Goal: Use online tool/utility: Utilize a website feature to perform a specific function

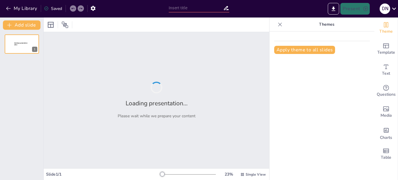
type input "Marketing Experiencial: Definición y Fundamentos Teóricos"
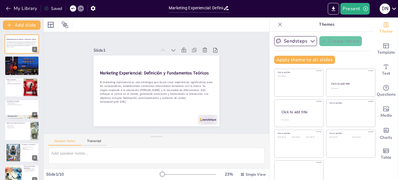
click at [18, 66] on div at bounding box center [22, 65] width 34 height 23
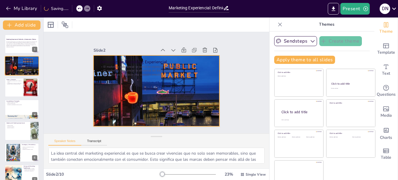
scroll to position [8, 0]
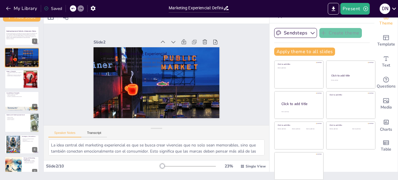
click at [11, 81] on div at bounding box center [22, 79] width 34 height 19
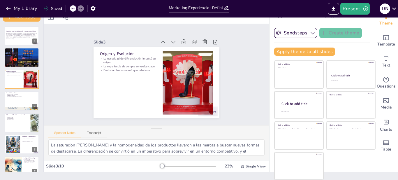
click at [15, 104] on div at bounding box center [22, 100] width 34 height 19
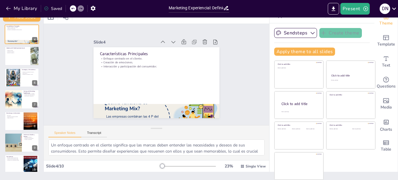
scroll to position [74, 0]
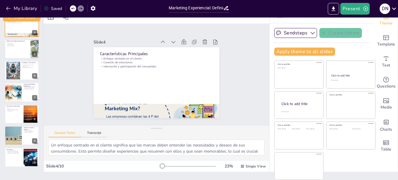
click at [17, 50] on div at bounding box center [22, 48] width 34 height 19
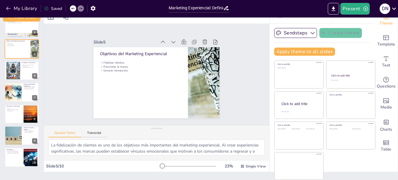
scroll to position [26, 0]
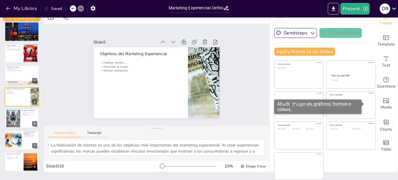
click at [374, 102] on div "Media" at bounding box center [385, 103] width 23 height 21
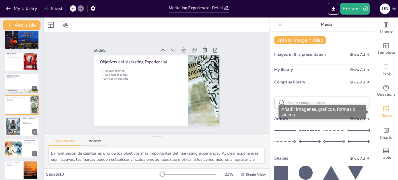
scroll to position [0, 0]
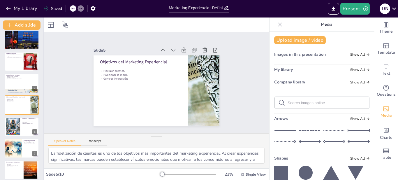
click at [9, 128] on div at bounding box center [13, 126] width 31 height 17
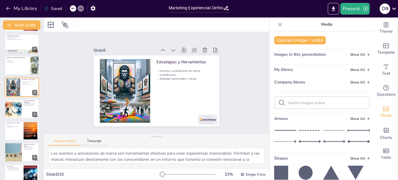
scroll to position [74, 0]
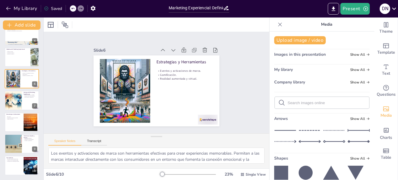
click at [15, 143] on div at bounding box center [13, 143] width 34 height 19
type textarea "La hiperpersonalización es una tendencia creciente en el marketing experiencial…"
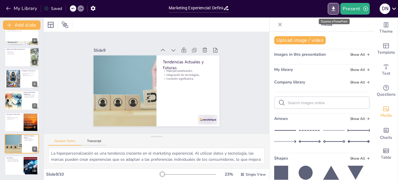
click at [335, 4] on button "Export to PowerPoint" at bounding box center [333, 9] width 11 height 12
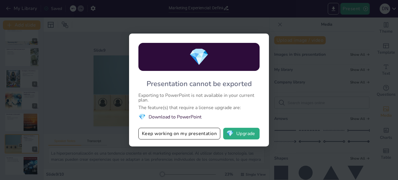
click at [244, 135] on button "💎 Upgrade" at bounding box center [241, 134] width 36 height 12
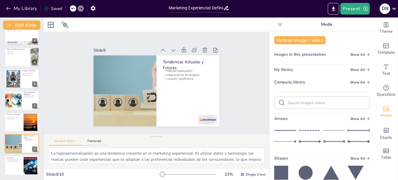
scroll to position [0, 0]
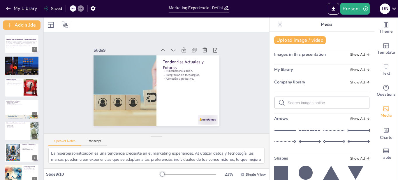
click at [17, 47] on p "Generated with [URL]" at bounding box center [21, 47] width 31 height 1
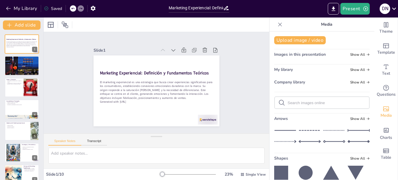
click at [16, 62] on div at bounding box center [22, 65] width 34 height 23
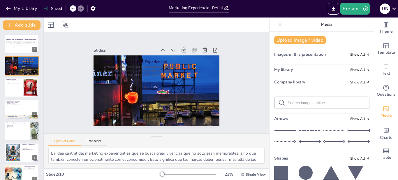
click at [16, 88] on div at bounding box center [22, 87] width 34 height 19
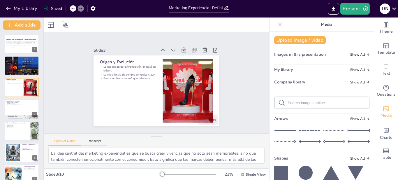
type textarea "La saturación [PERSON_NAME] y la homogeneidad de los productos llevaron a las m…"
click at [18, 83] on p "La experiencia de compra se vuelve clave." at bounding box center [13, 82] width 15 height 1
click at [136, 67] on p "La necesidad de diferenciación impulsó su origen." at bounding box center [148, 52] width 44 height 47
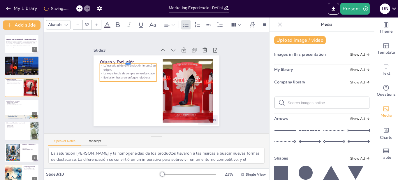
click at [157, 61] on div at bounding box center [168, 49] width 22 height 55
